Goal: Obtain resource: Download file/media

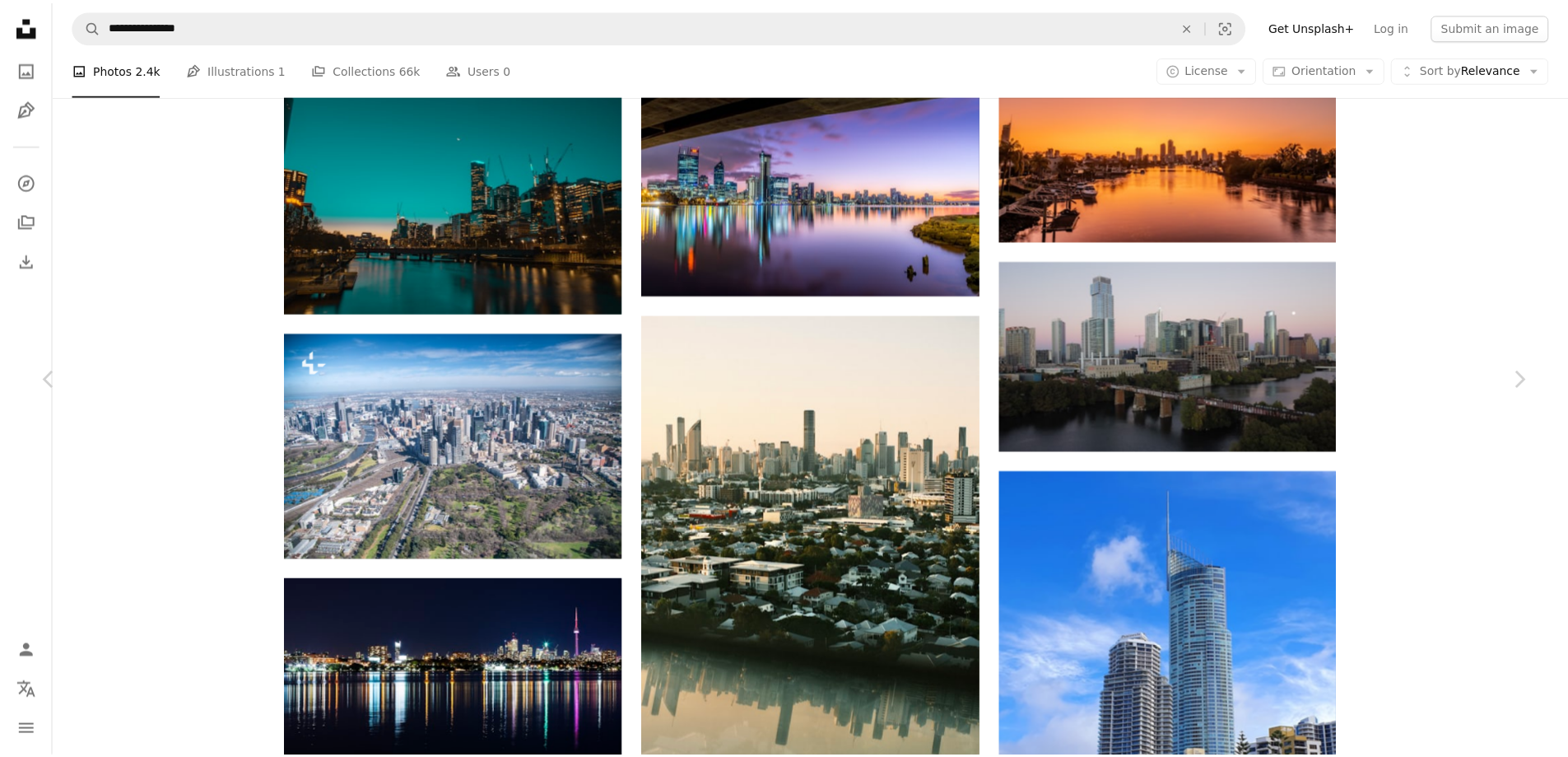
scroll to position [54428, 0]
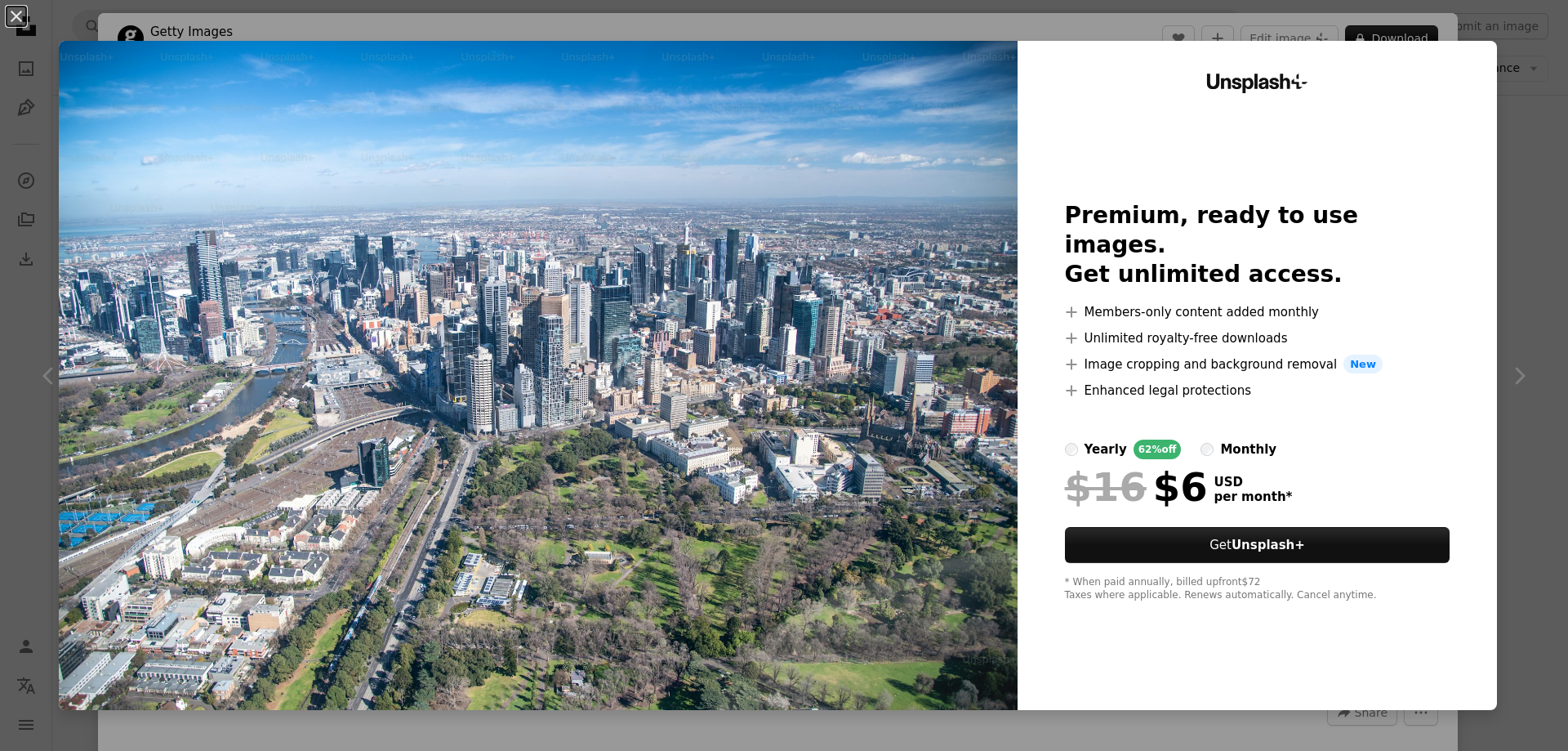
click at [818, 531] on img at bounding box center [539, 375] width 959 height 669
click at [1509, 391] on div "An X shape Unsplash+ Premium, ready to use images. Get unlimited access. A plus…" at bounding box center [784, 375] width 1568 height 751
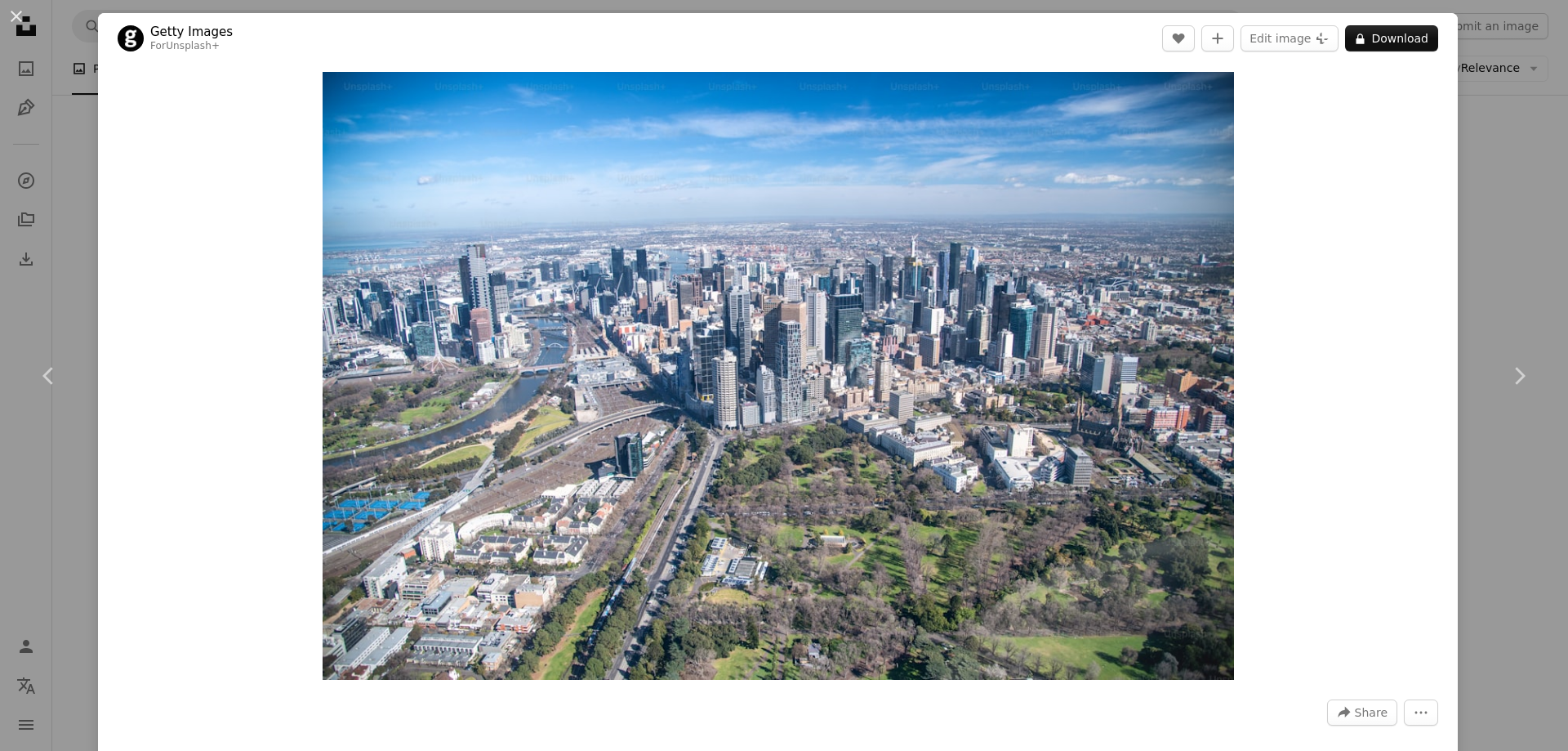
click at [17, 13] on button "An X shape" at bounding box center [16, 16] width 19 height 19
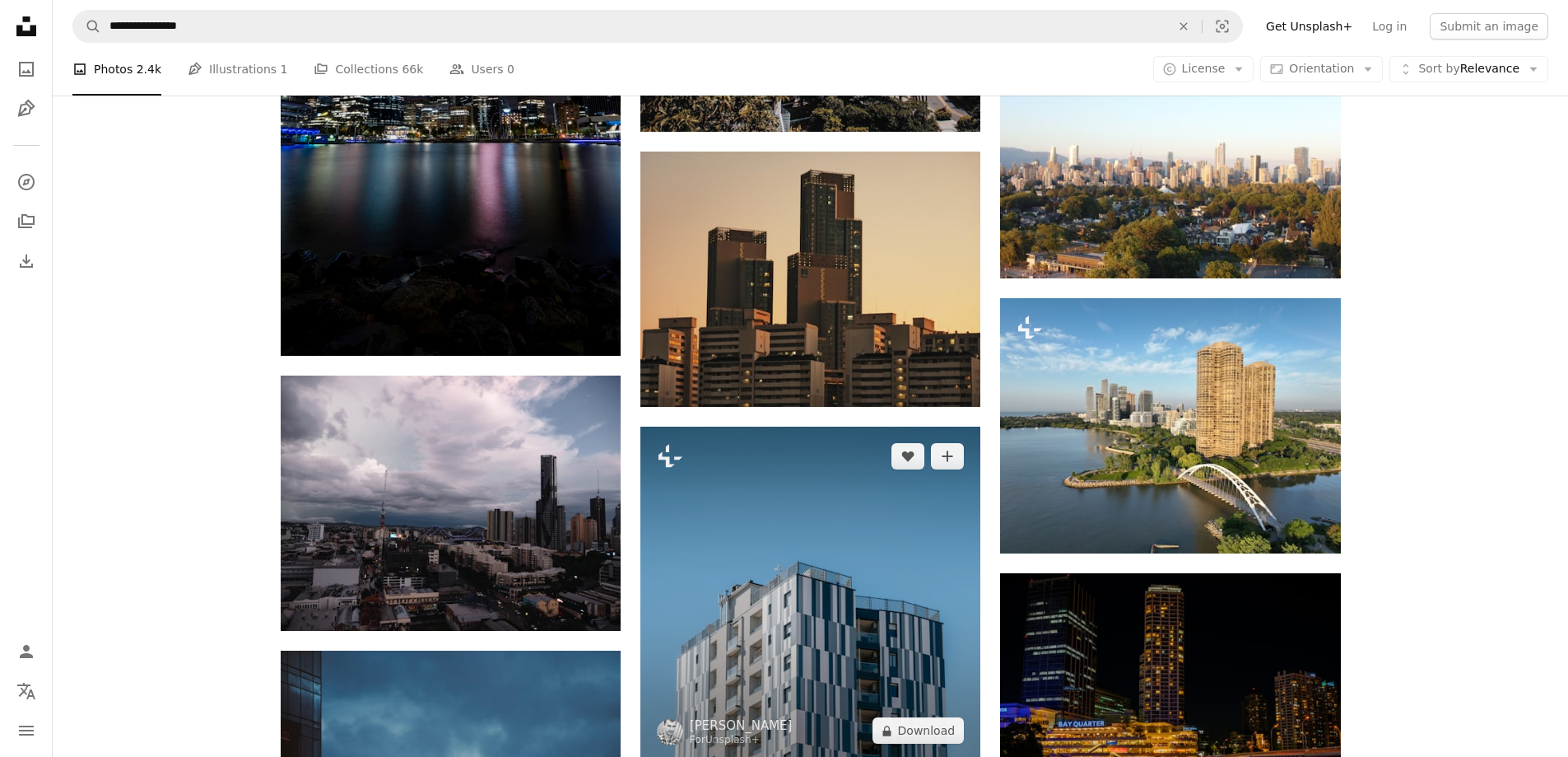
scroll to position [56980, 0]
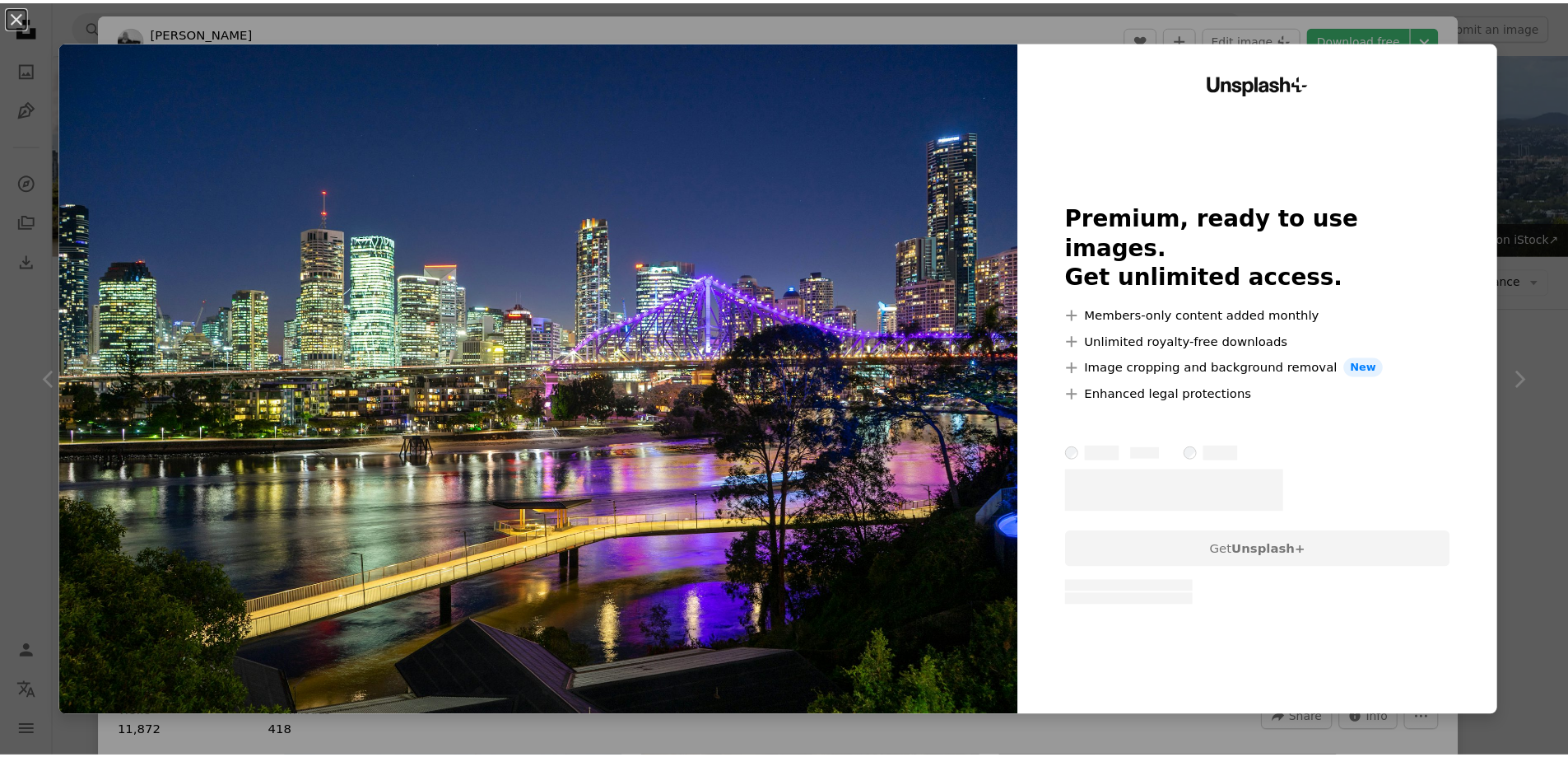
scroll to position [988, 0]
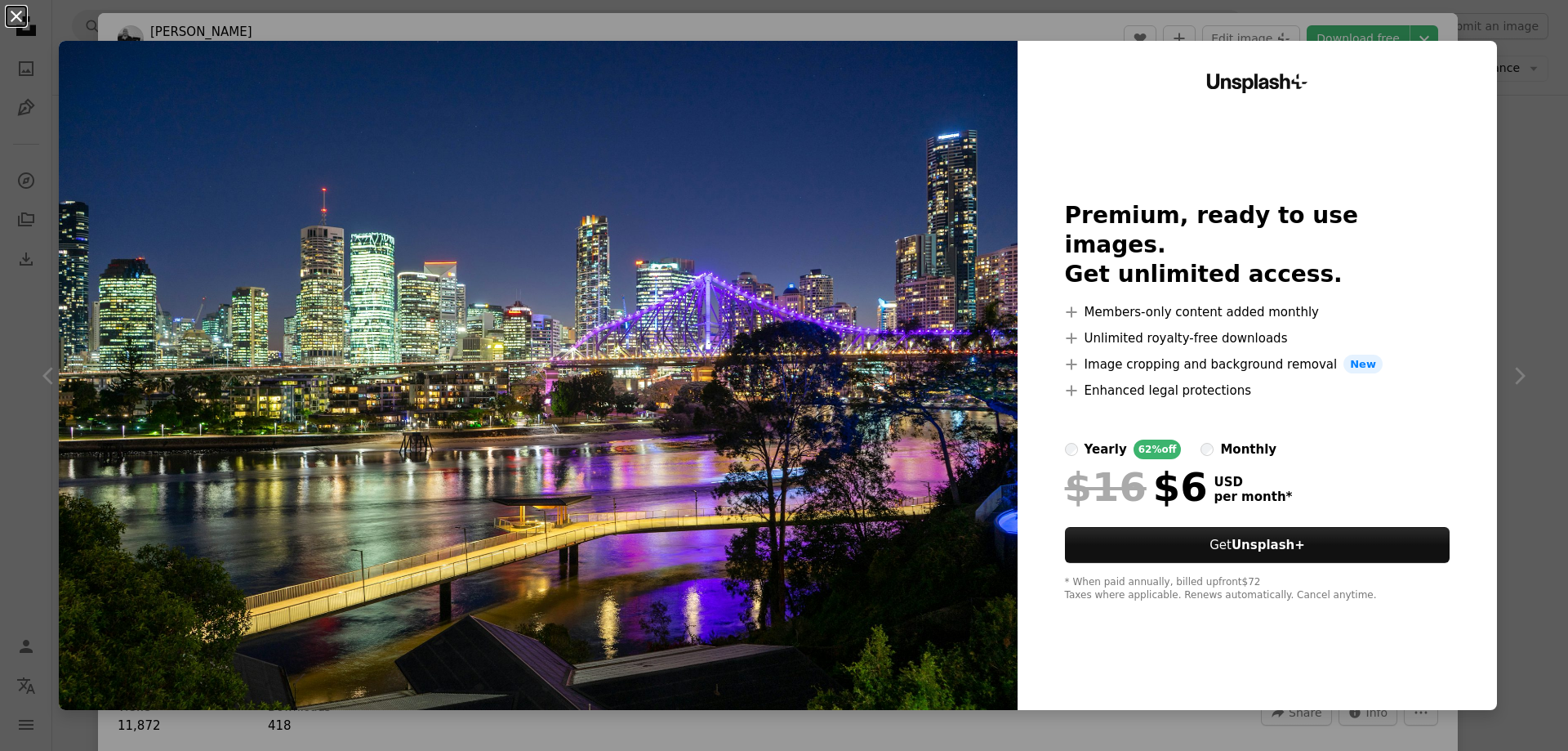
click at [14, 17] on button "An X shape" at bounding box center [16, 16] width 19 height 19
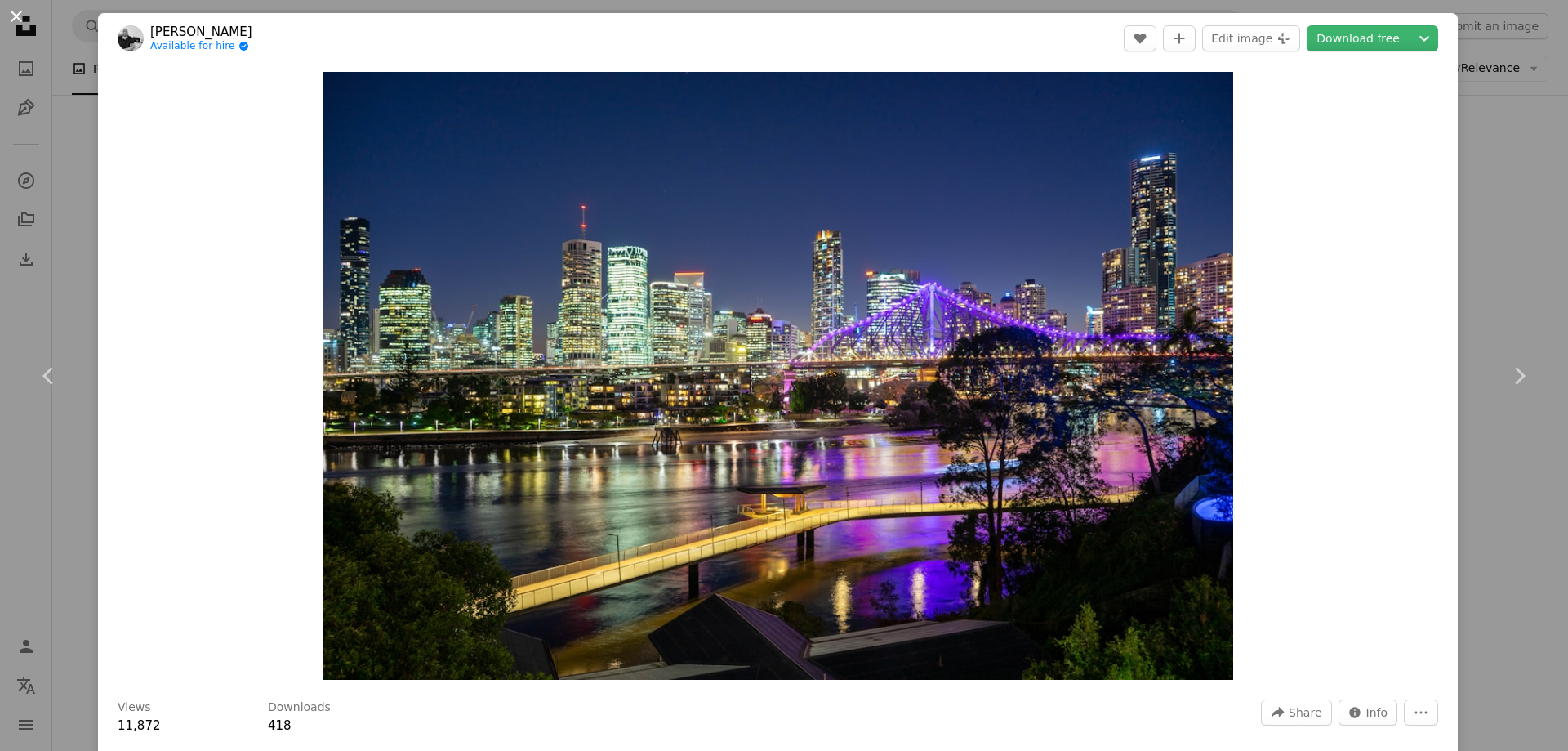
click at [16, 13] on button "An X shape" at bounding box center [16, 16] width 19 height 19
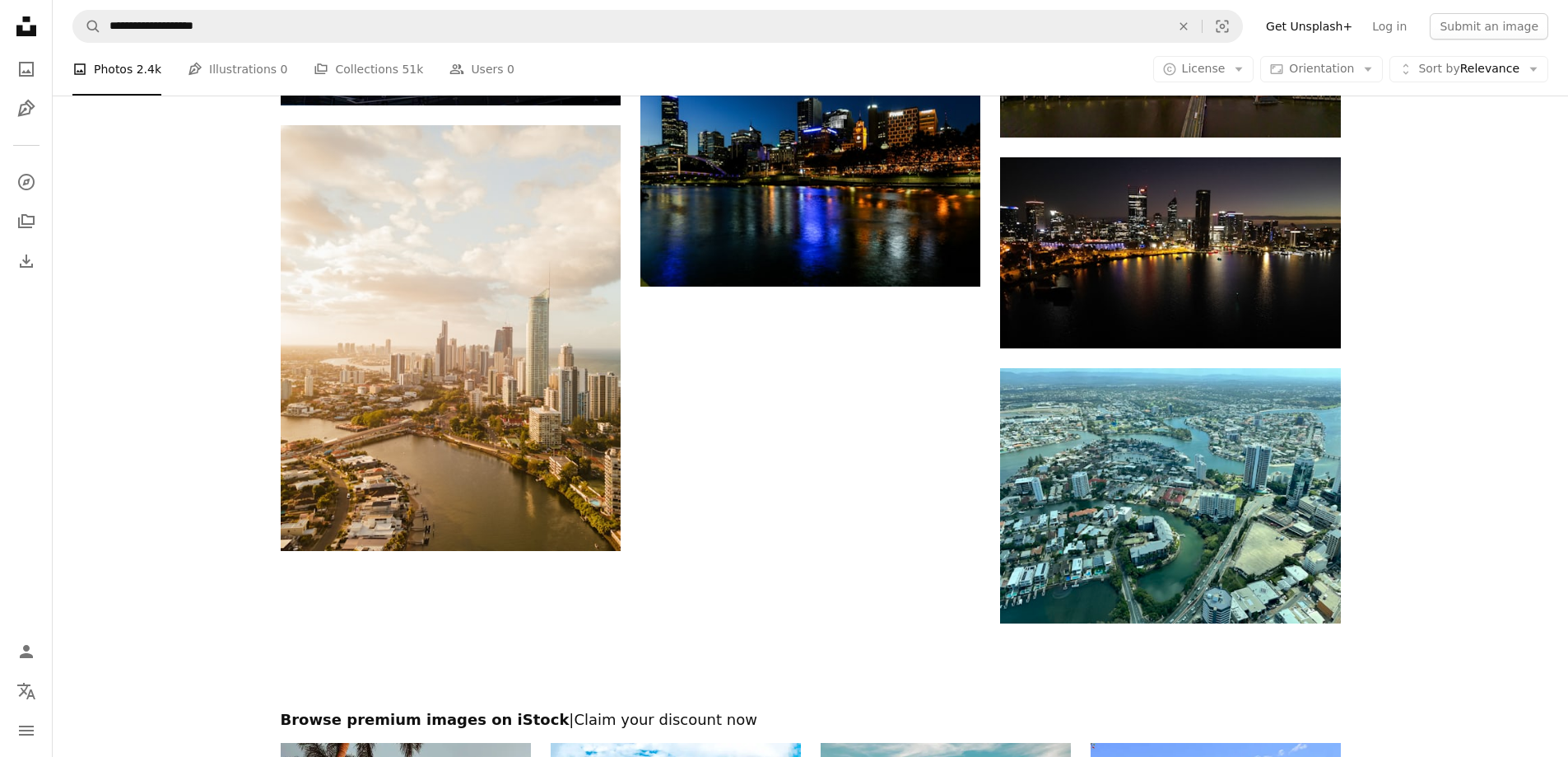
scroll to position [2223, 0]
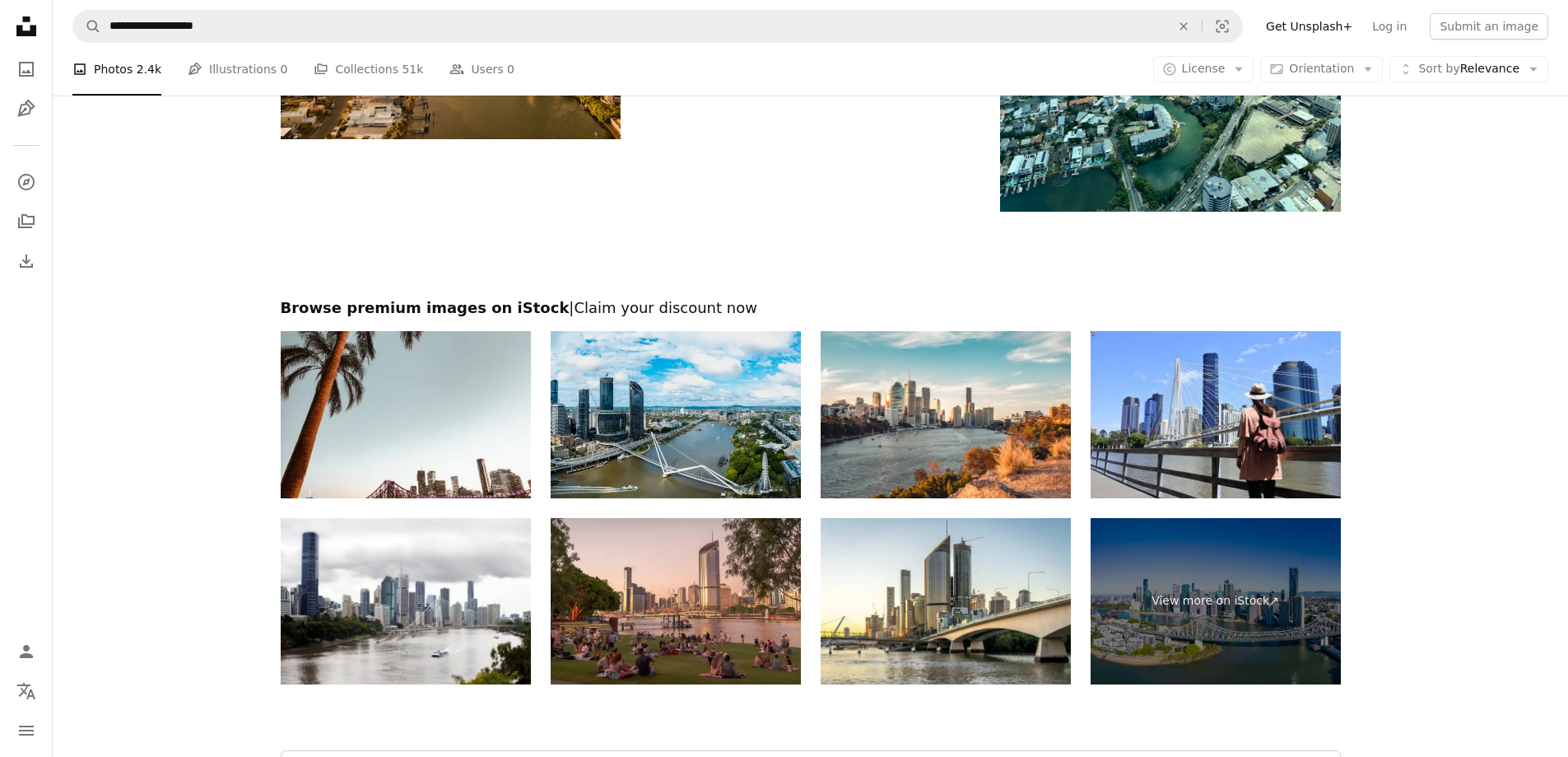
click at [708, 411] on img at bounding box center [676, 414] width 250 height 167
